Goal: Task Accomplishment & Management: Use online tool/utility

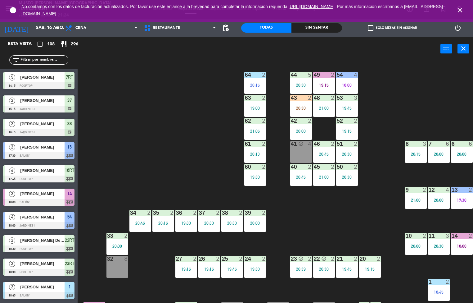
click at [314, 226] on div "44 5 20:30 49 2 19:15 54 4 18:00 64 2 20:15 48 2 21:00 53 3 19:45 63 2 19:00 43…" at bounding box center [277, 182] width 391 height 242
click at [301, 77] on div at bounding box center [301, 75] width 10 height 6
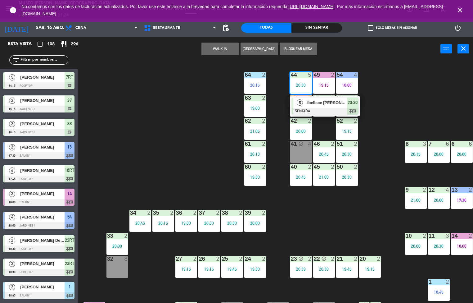
click at [362, 211] on div "44 5 20:30 5 Ibelisce [PERSON_NAME] SENTADA 20:30 chat 49 2 19:15 54 4 18:00 64…" at bounding box center [277, 182] width 391 height 242
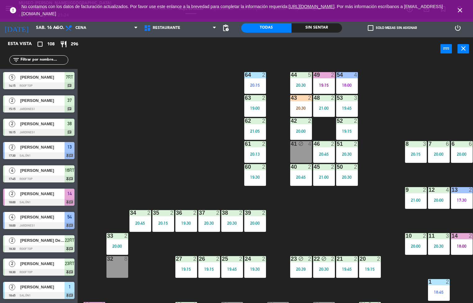
click at [305, 87] on div "20:30" at bounding box center [301, 85] width 22 height 4
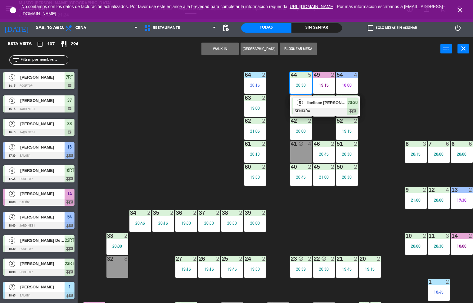
click at [338, 104] on span "Ibelisce [PERSON_NAME]" at bounding box center [327, 102] width 40 height 7
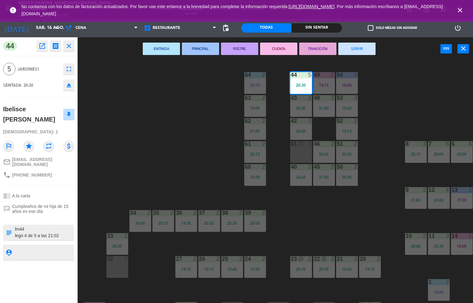
click at [188, 179] on div "44 5 20:30 49 2 19:15 54 4 18:00 64 2 20:15 48 2 21:00 53 3 19:45 63 2 19:00 43…" at bounding box center [277, 182] width 391 height 242
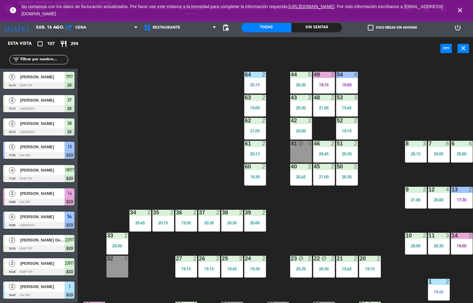
scroll to position [60, 0]
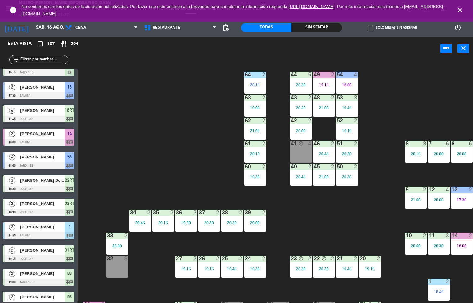
click at [299, 102] on div "43 2 20:30" at bounding box center [301, 106] width 22 height 22
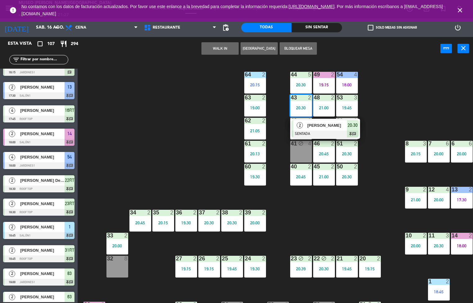
click at [323, 132] on div at bounding box center [325, 133] width 67 height 7
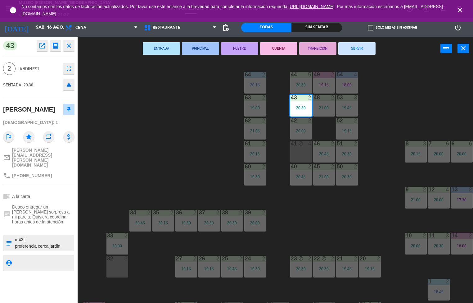
click at [42, 46] on icon "open_in_new" at bounding box center [42, 45] width 7 height 7
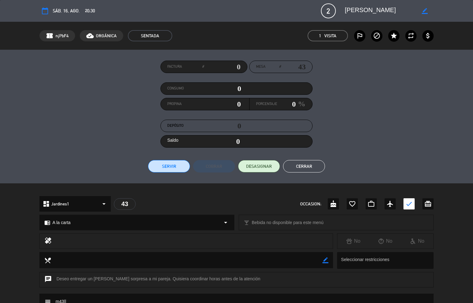
scroll to position [98, 0]
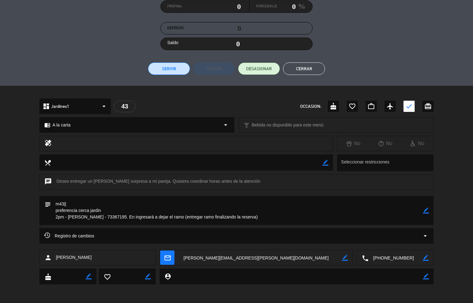
click at [298, 71] on button "Cerrar" at bounding box center [304, 68] width 42 height 12
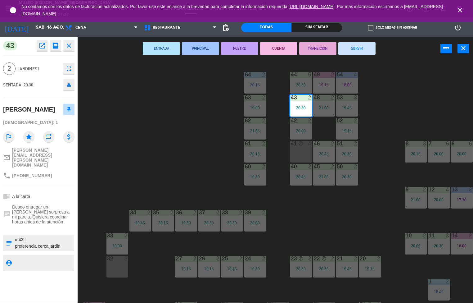
click at [213, 190] on div "menu [GEOGRAPHIC_DATA][PERSON_NAME] - Restaurant [DATE] 16. agosto - 21:27 Mis …" at bounding box center [236, 151] width 473 height 303
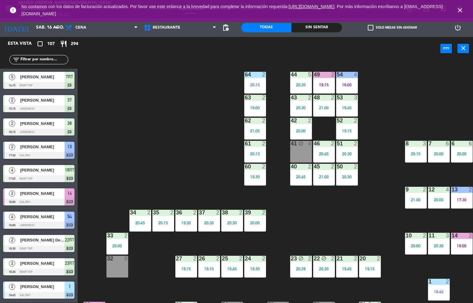
click at [323, 104] on div "menu [GEOGRAPHIC_DATA][PERSON_NAME] - Restaurant [DATE] 16. agosto - 21:27 Mis …" at bounding box center [236, 151] width 473 height 303
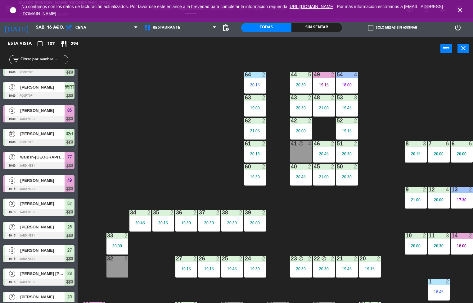
click at [296, 130] on div "20:00" at bounding box center [301, 131] width 22 height 4
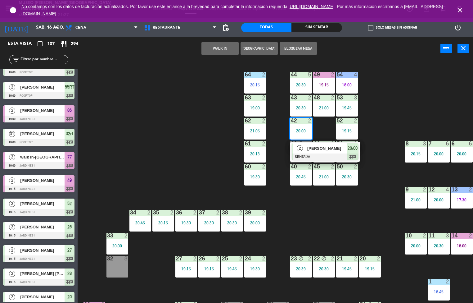
click at [309, 147] on span "[PERSON_NAME]" at bounding box center [327, 148] width 40 height 7
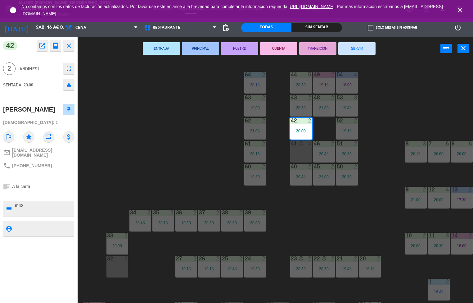
click at [220, 179] on div "44 5 20:30 49 2 19:15 54 4 18:00 64 2 20:15 48 2 21:00 53 3 19:45 63 2 19:00 43…" at bounding box center [277, 182] width 391 height 242
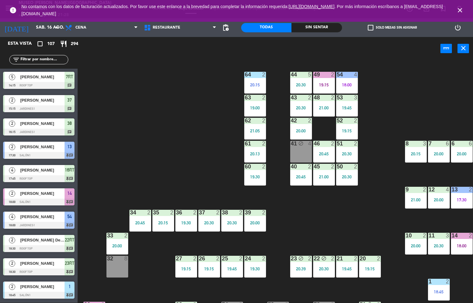
click at [349, 130] on div "19:15" at bounding box center [347, 131] width 22 height 4
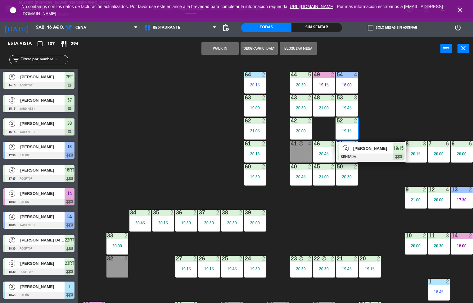
scroll to position [0, 0]
click at [375, 155] on div at bounding box center [371, 156] width 67 height 7
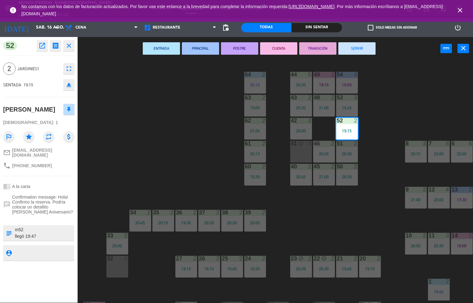
click at [202, 157] on div "44 5 20:30 49 2 19:15 54 4 18:00 64 2 20:15 48 2 21:00 53 3 19:45 63 2 19:00 43…" at bounding box center [277, 182] width 391 height 242
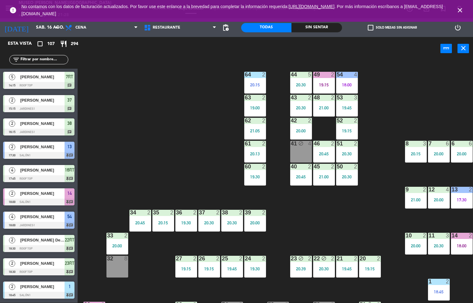
click at [247, 127] on div "62 2 21:05" at bounding box center [255, 129] width 22 height 22
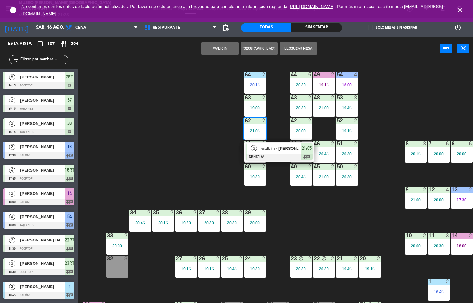
click at [267, 146] on span "walk in - [PERSON_NAME]" at bounding box center [281, 148] width 40 height 7
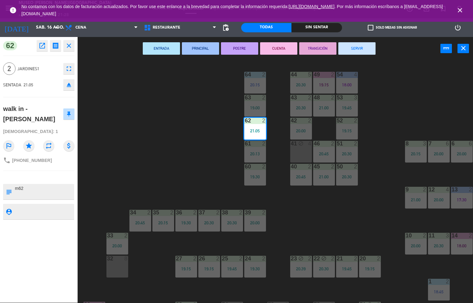
click at [193, 164] on div "44 5 20:30 49 2 19:15 54 4 18:00 64 2 20:15 48 2 21:00 53 3 19:45 63 2 19:00 43…" at bounding box center [277, 182] width 391 height 242
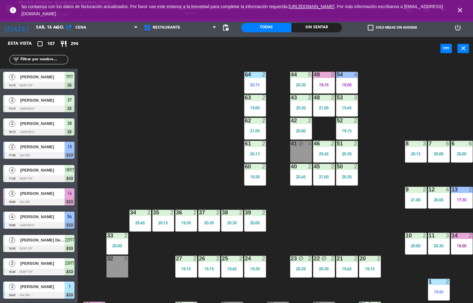
scroll to position [758, 0]
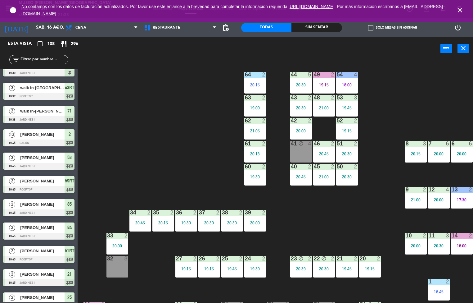
click at [299, 83] on div "20:30" at bounding box center [301, 85] width 22 height 4
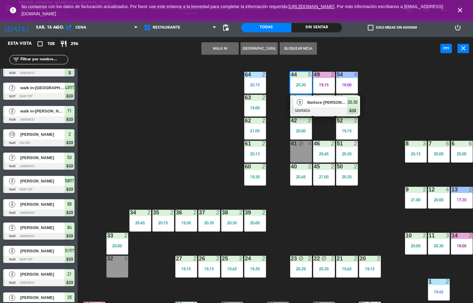
click at [342, 214] on div "44 5 20:30 5 Ibelisce [PERSON_NAME] SENTADA 20:30 chat 49 2 19:15 54 4 18:00 64…" at bounding box center [277, 182] width 391 height 242
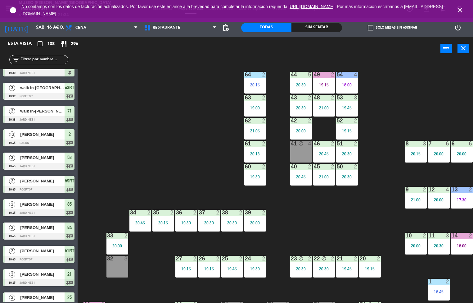
click at [321, 27] on div "Sin sentar" at bounding box center [317, 27] width 50 height 9
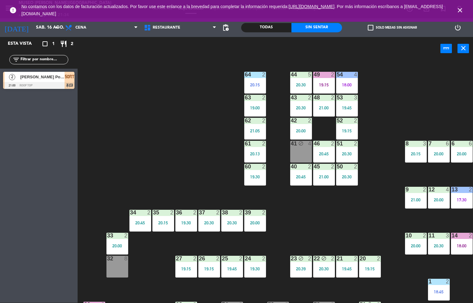
scroll to position [0, 0]
click at [54, 82] on div at bounding box center [38, 85] width 71 height 7
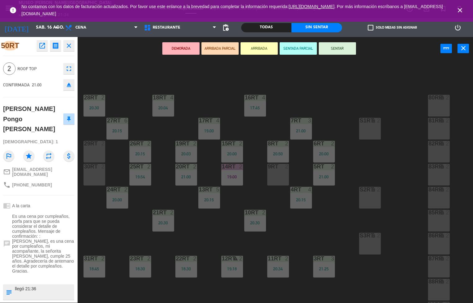
click at [460, 10] on icon "close" at bounding box center [459, 10] width 7 height 7
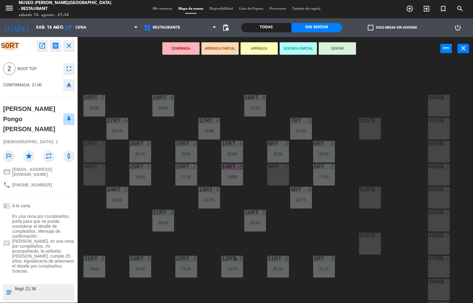
click at [374, 72] on div "18RT 4 20:04 16RT 4 17:45 28RT 2 20:30 80RR lock 2 27RT 6 20:15 7RT 3 21:00 S1R…" at bounding box center [277, 182] width 391 height 242
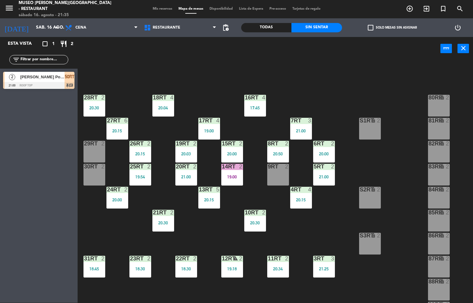
click at [259, 75] on div "18RT 4 20:04 16RT 4 17:45 28RT 2 20:30 80RR lock 2 27RT 6 20:15 7RT 3 21:00 S1R…" at bounding box center [277, 182] width 391 height 242
click at [215, 233] on div "18RT 4 20:04 16RT 4 17:45 28RT 2 20:30 80RR lock 2 27RT 6 20:15 7RT 3 21:00 S1R…" at bounding box center [277, 182] width 391 height 242
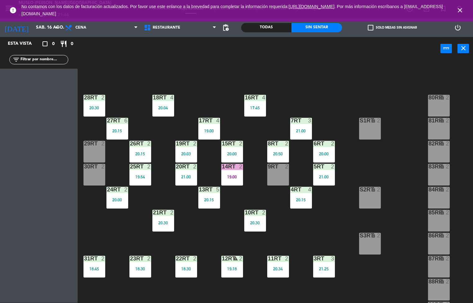
click at [174, 53] on div "power_input close" at bounding box center [259, 49] width 363 height 24
click at [176, 31] on span "Restaurante" at bounding box center [180, 28] width 79 height 14
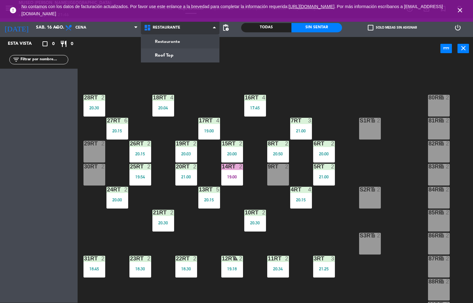
click at [173, 58] on ng-component "menu [GEOGRAPHIC_DATA][PERSON_NAME] - Restaurant [DATE] 16. agosto - 21:46 Mis …" at bounding box center [236, 151] width 473 height 303
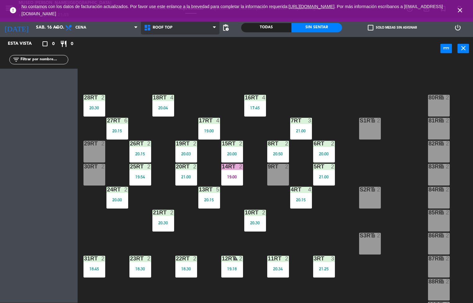
click at [178, 24] on span "Roof Top" at bounding box center [180, 28] width 79 height 14
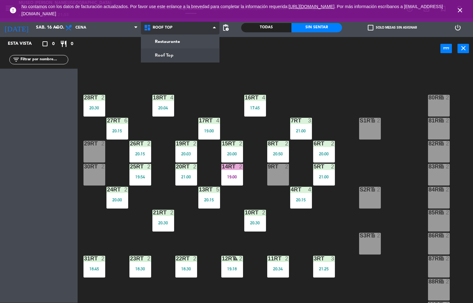
click at [189, 60] on ng-component "menu [GEOGRAPHIC_DATA][PERSON_NAME] - Restaurant [DATE] 16. agosto - 21:55 Mis …" at bounding box center [236, 151] width 473 height 303
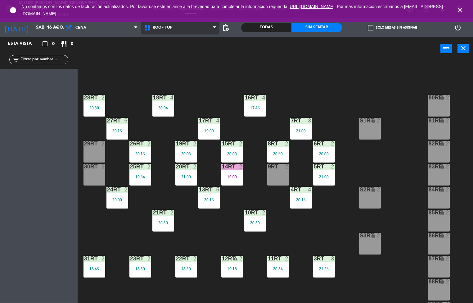
click at [191, 31] on span "Roof Top" at bounding box center [180, 28] width 79 height 14
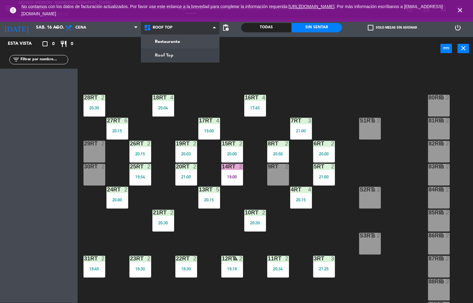
click at [200, 48] on ng-component "menu [GEOGRAPHIC_DATA][PERSON_NAME] - Restaurant [DATE] 16. agosto - 21:55 Mis …" at bounding box center [236, 151] width 473 height 303
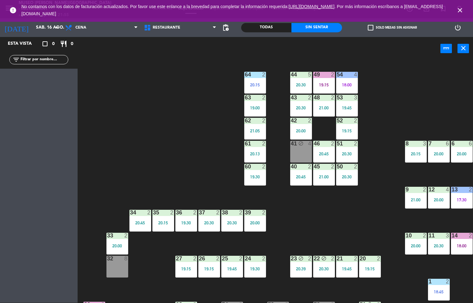
click at [324, 107] on div "21:00" at bounding box center [324, 108] width 22 height 4
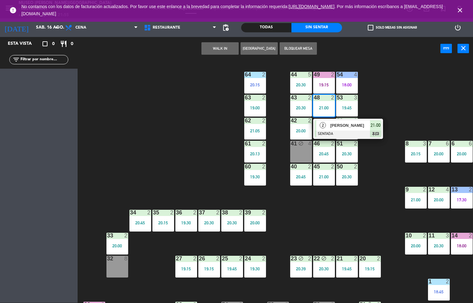
click at [350, 125] on span "[PERSON_NAME]" at bounding box center [350, 125] width 40 height 7
